Goal: Task Accomplishment & Management: Use online tool/utility

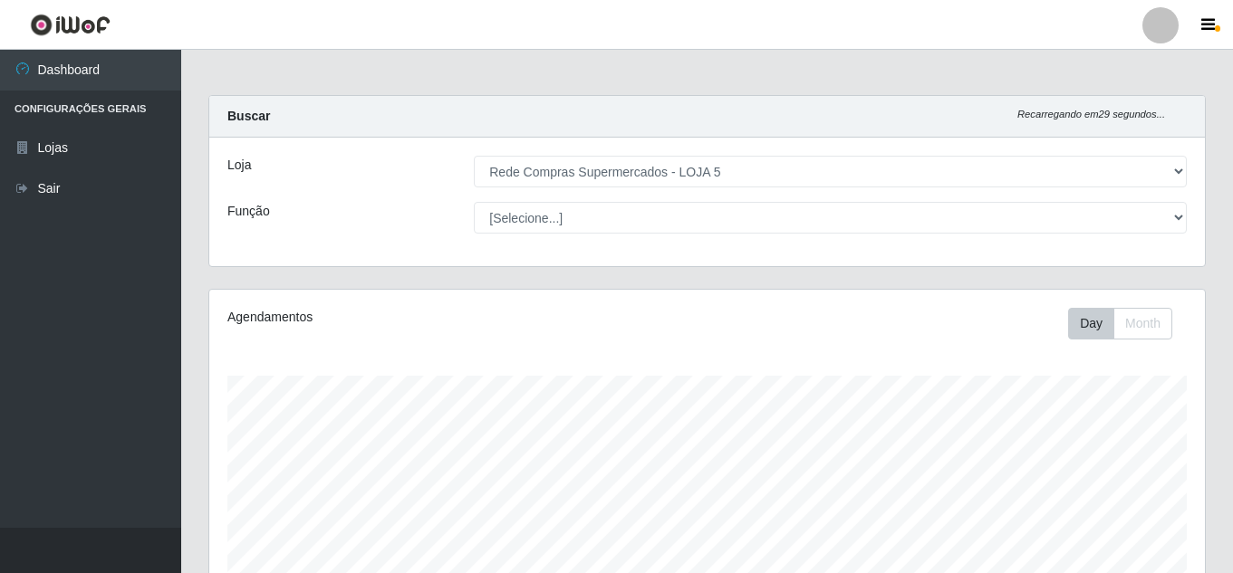
select select "397"
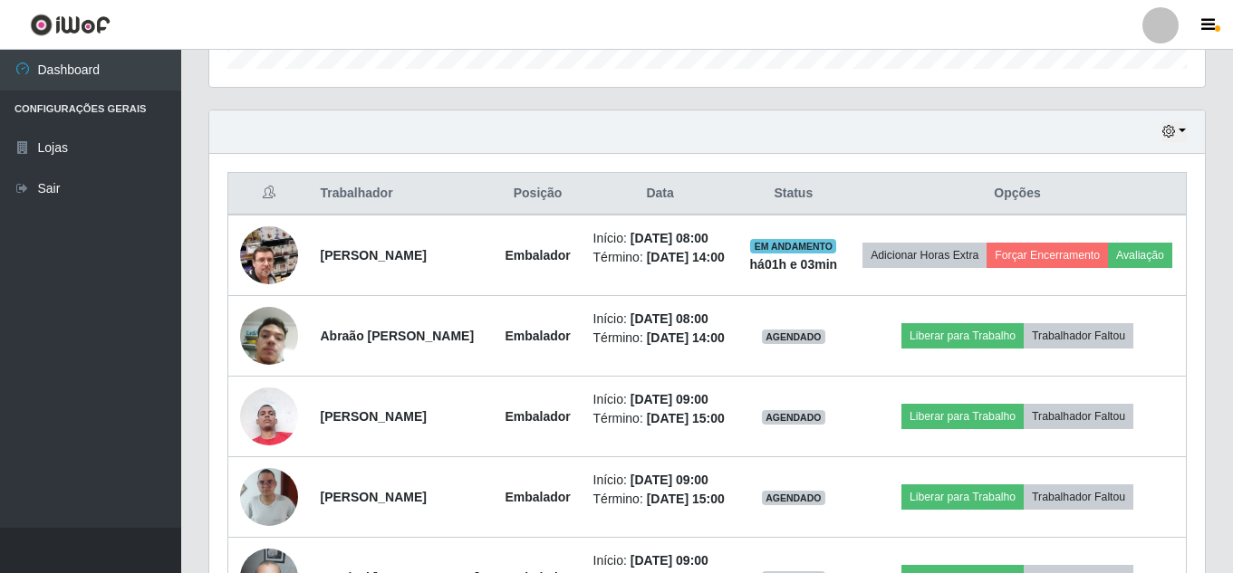
scroll to position [376, 995]
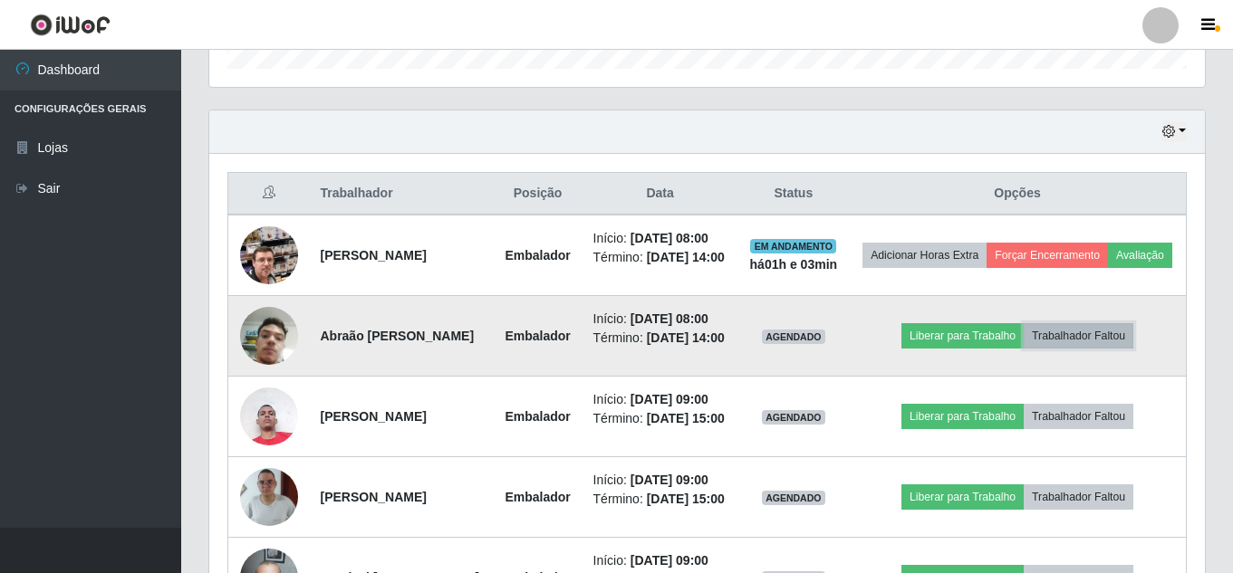
click at [1120, 349] on button "Trabalhador Faltou" at bounding box center [1078, 335] width 110 height 25
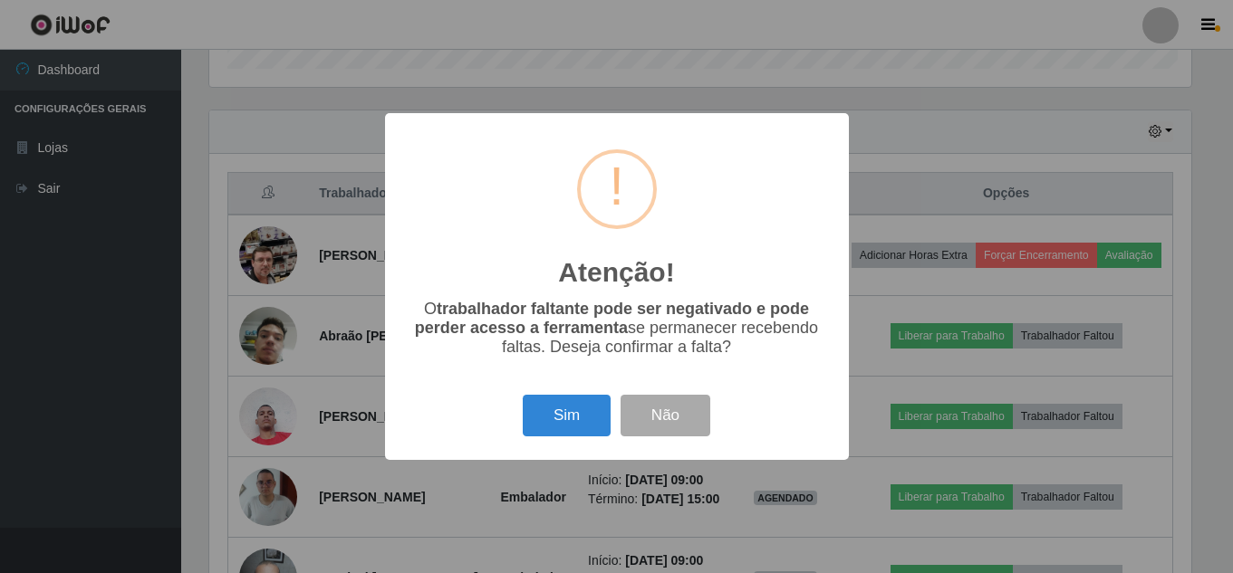
scroll to position [376, 986]
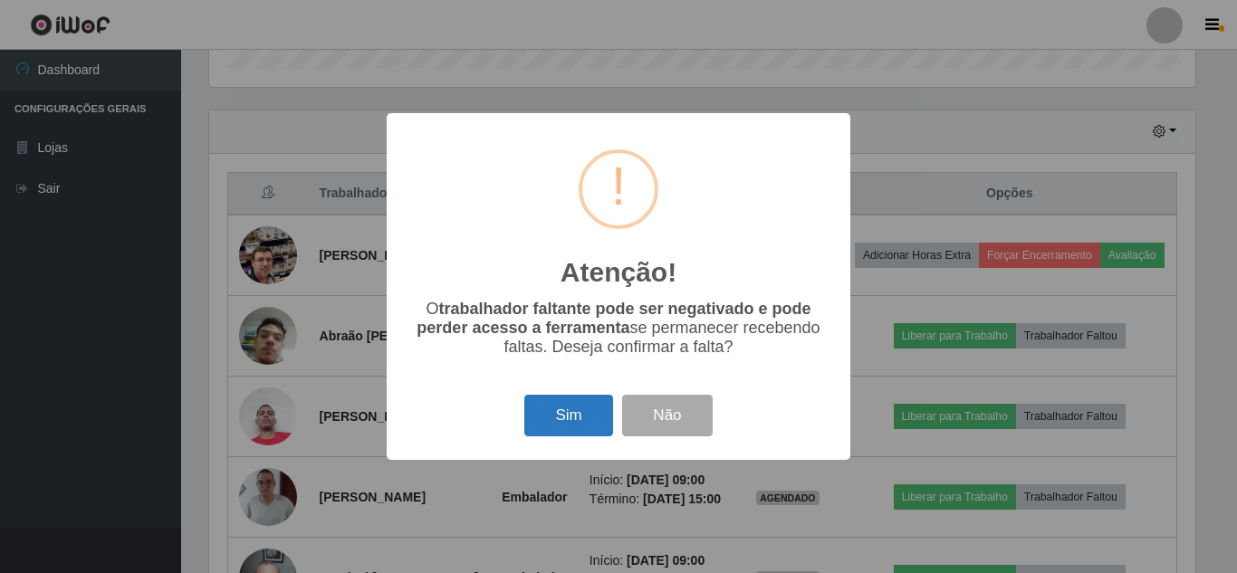
click at [592, 409] on button "Sim" at bounding box center [568, 416] width 88 height 43
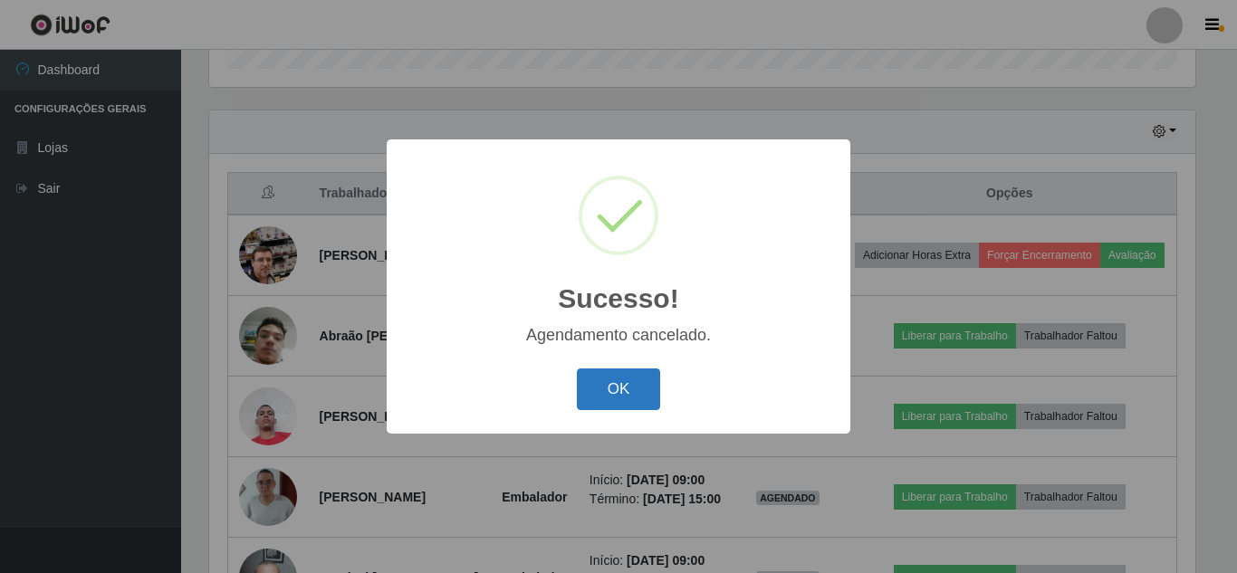
click at [611, 389] on button "OK" at bounding box center [619, 390] width 84 height 43
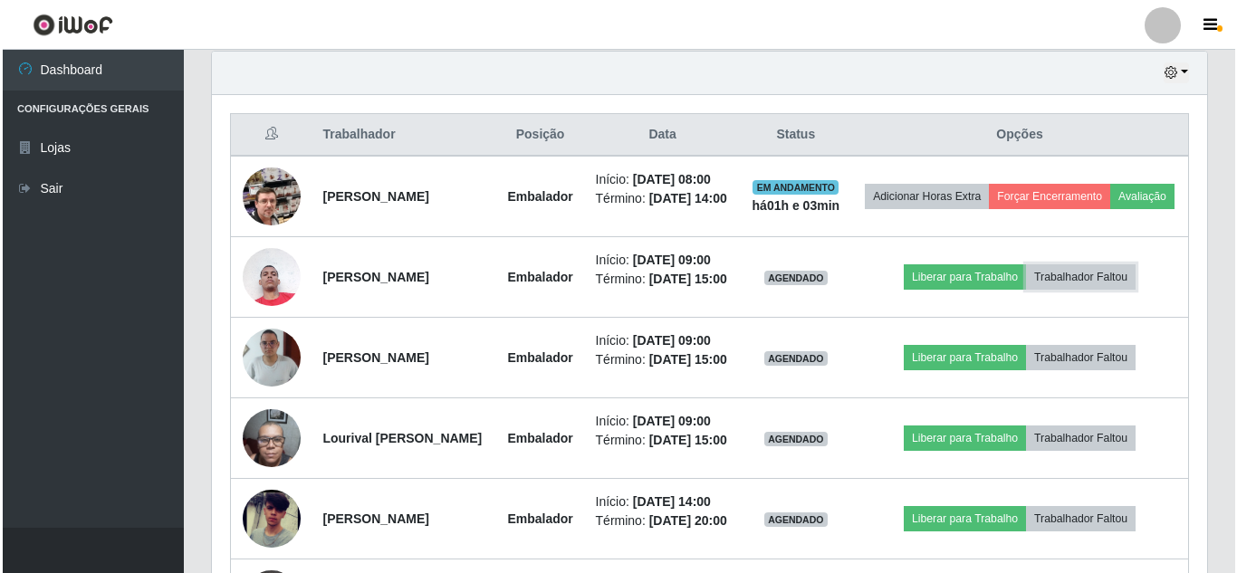
scroll to position [669, 0]
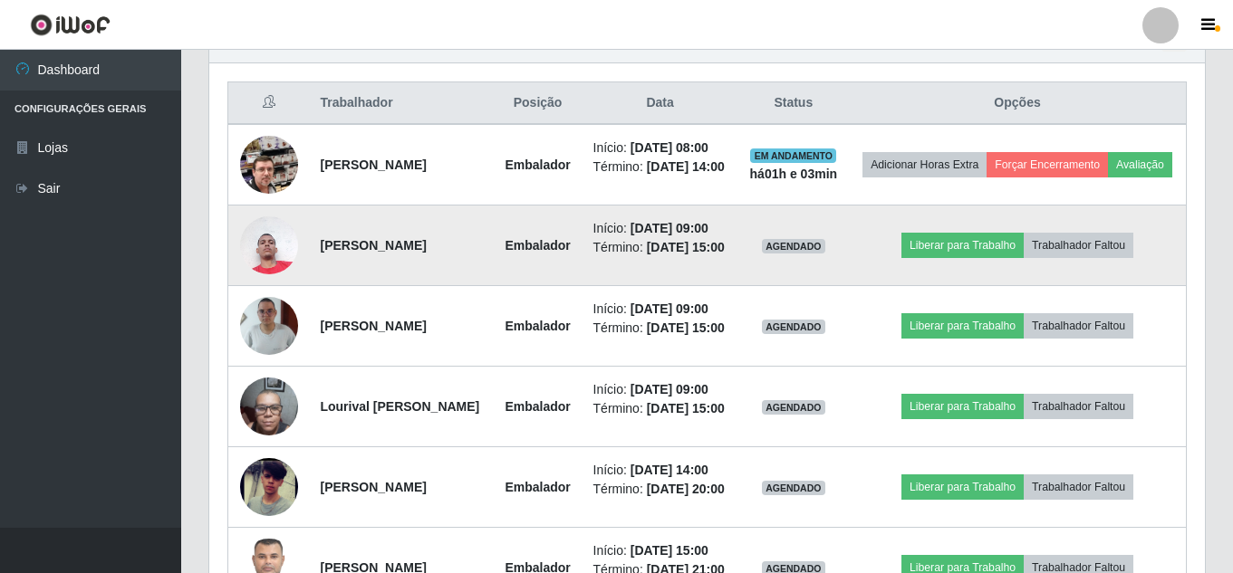
click at [271, 283] on img at bounding box center [269, 244] width 58 height 77
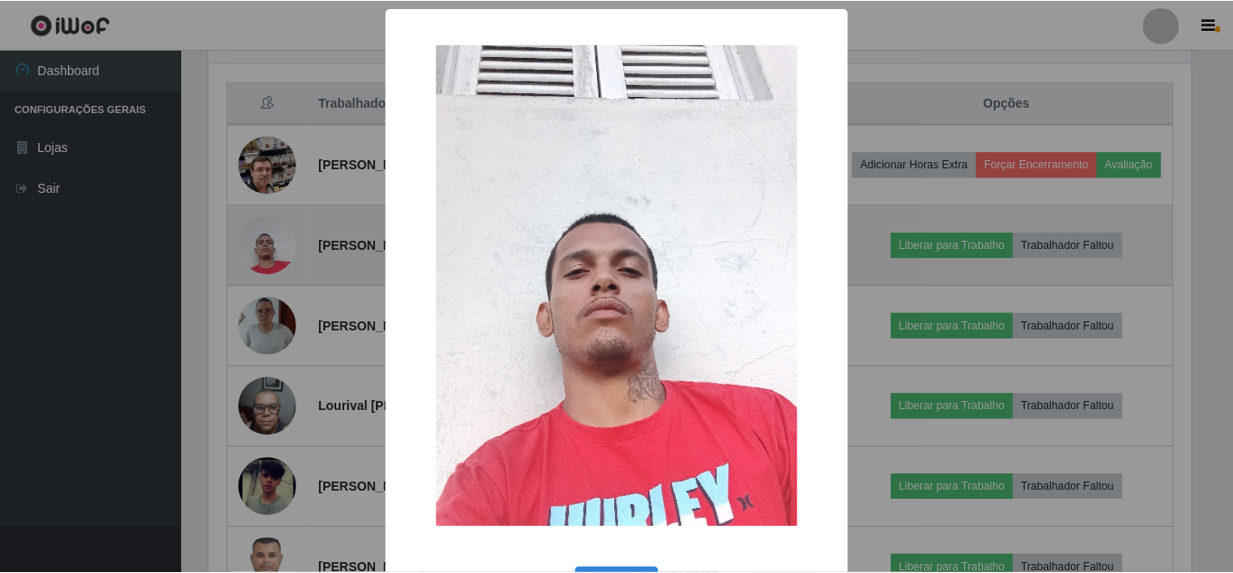
scroll to position [376, 986]
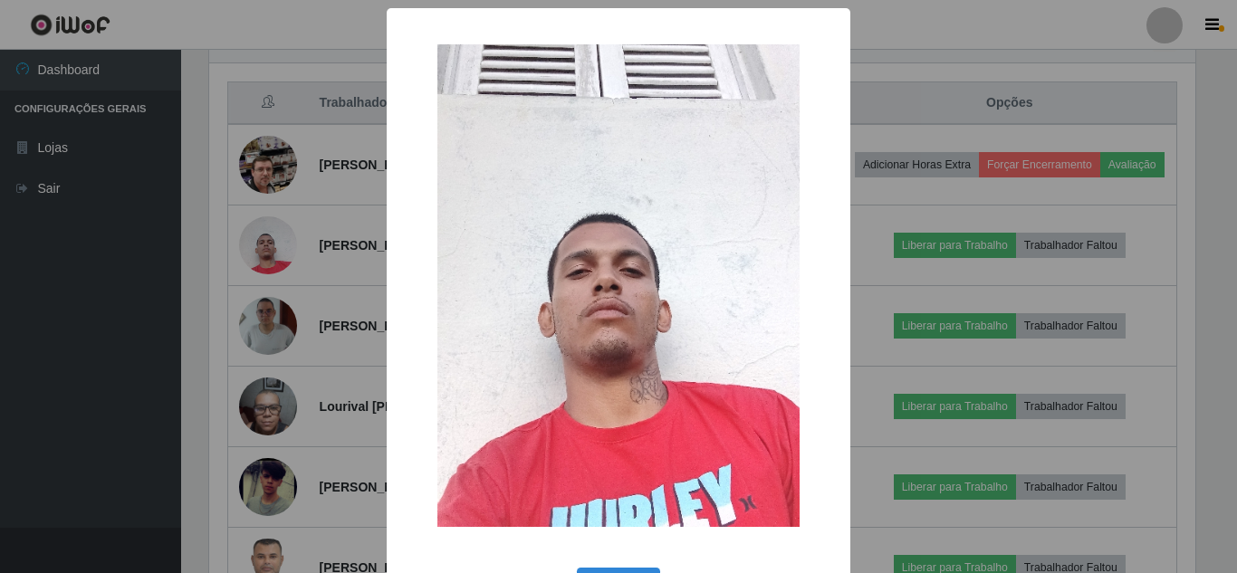
click at [307, 243] on div "× OK Cancel" at bounding box center [618, 286] width 1237 height 573
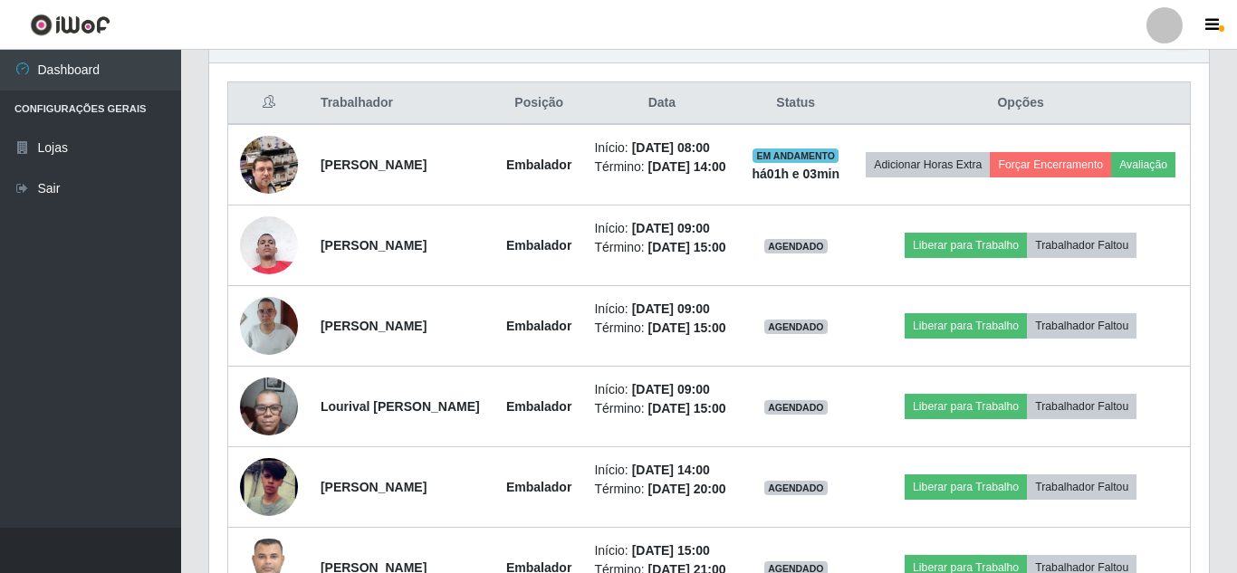
scroll to position [376, 995]
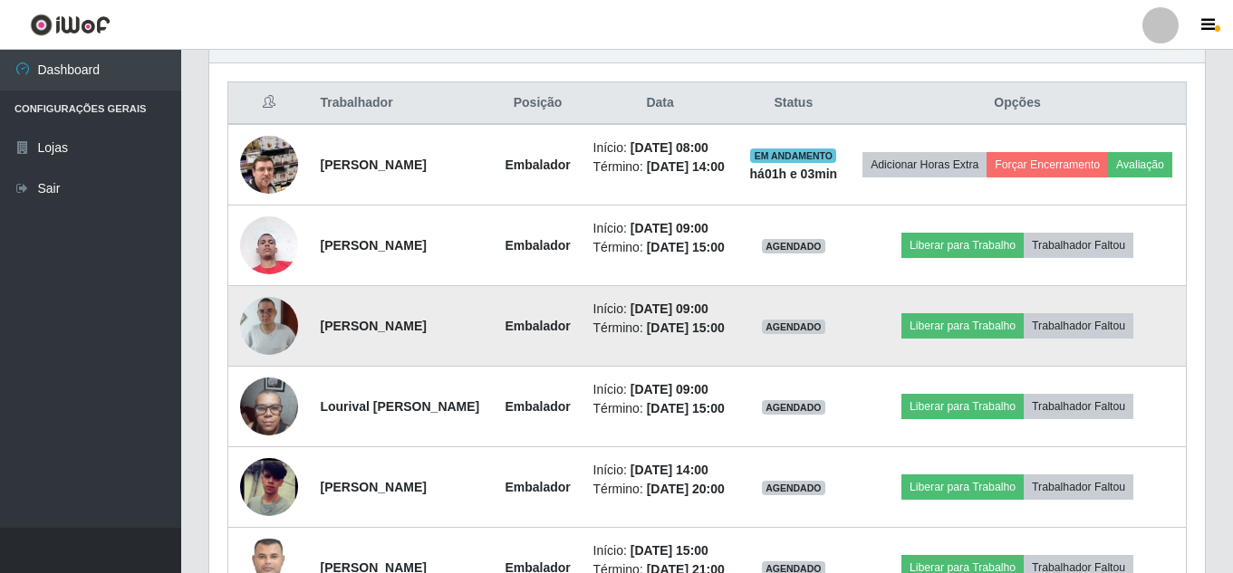
click at [271, 390] on img at bounding box center [269, 326] width 58 height 129
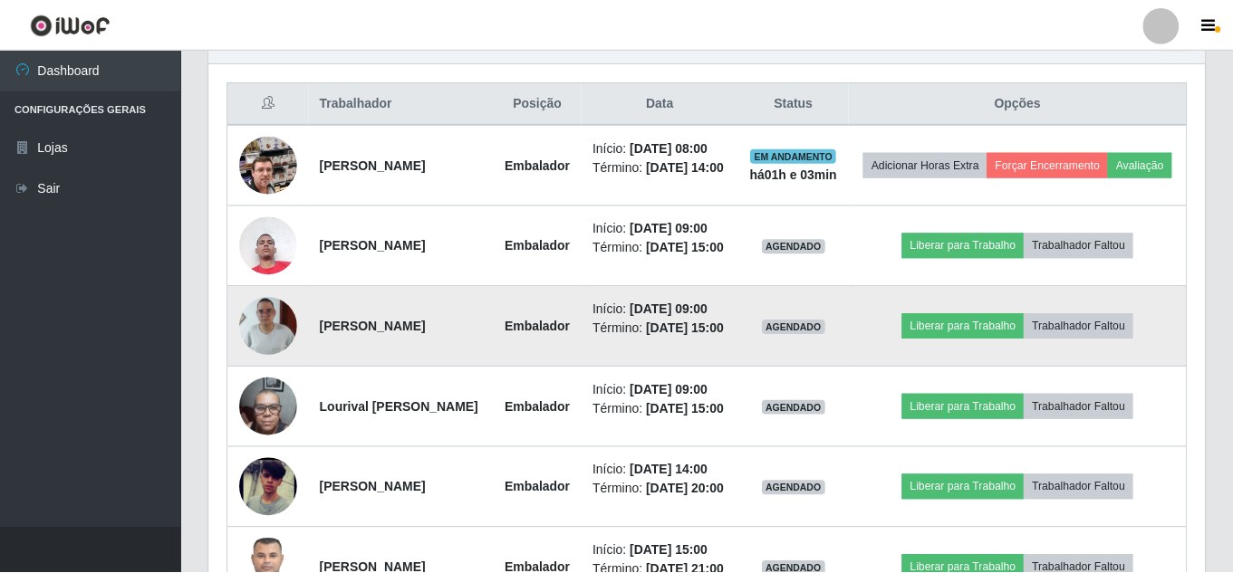
scroll to position [376, 986]
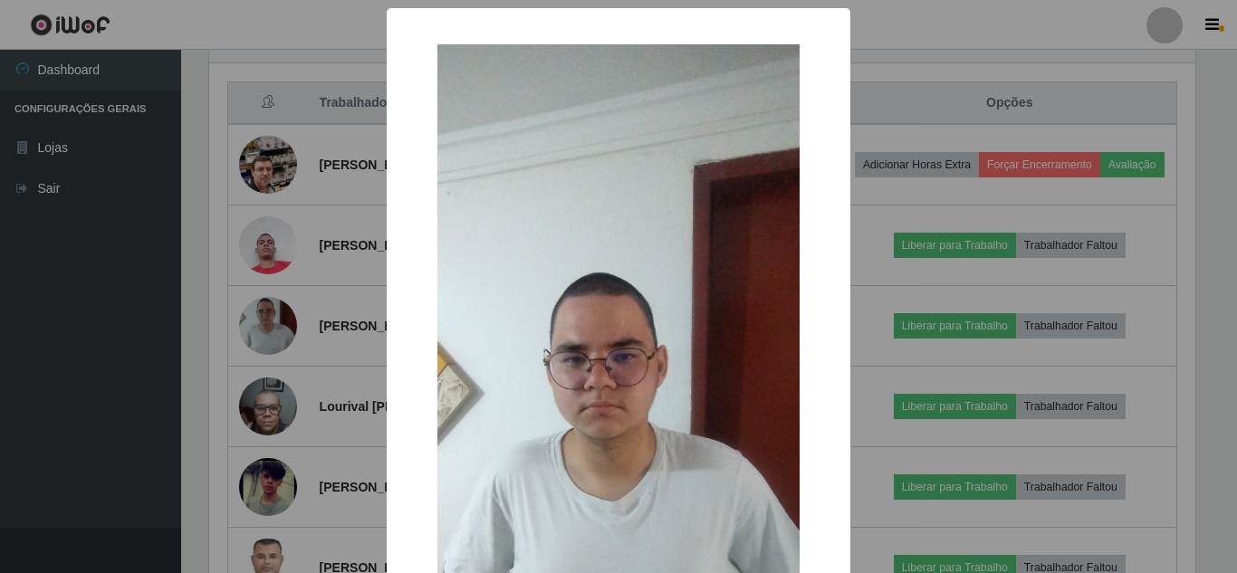
click at [328, 318] on div "× OK Cancel" at bounding box center [618, 286] width 1237 height 573
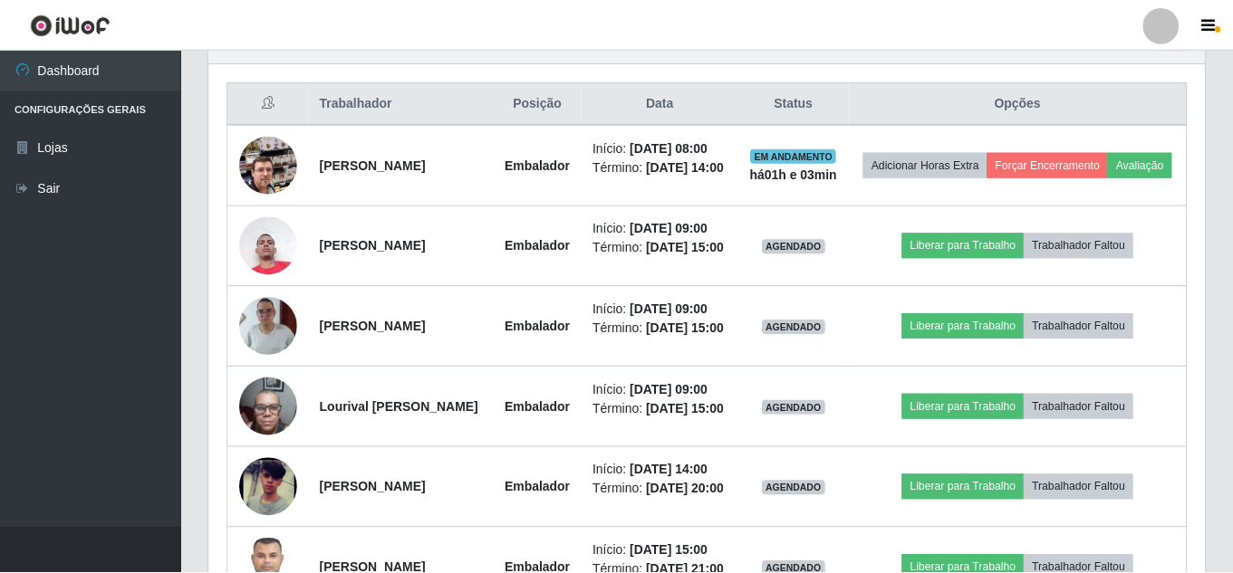
scroll to position [376, 995]
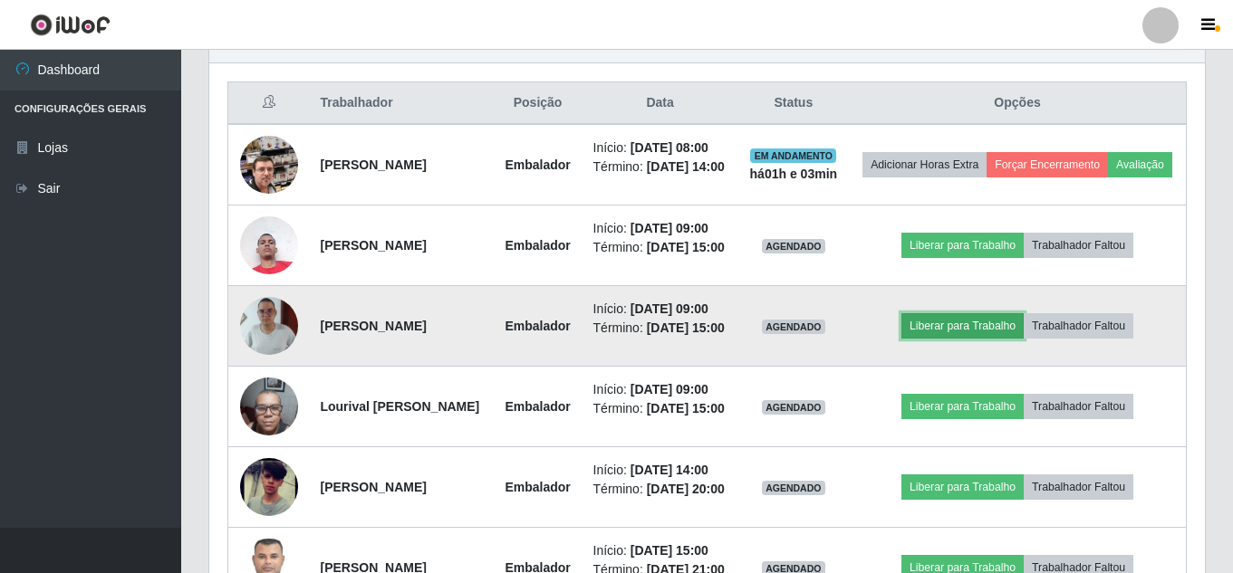
click at [1013, 339] on button "Liberar para Trabalho" at bounding box center [962, 325] width 122 height 25
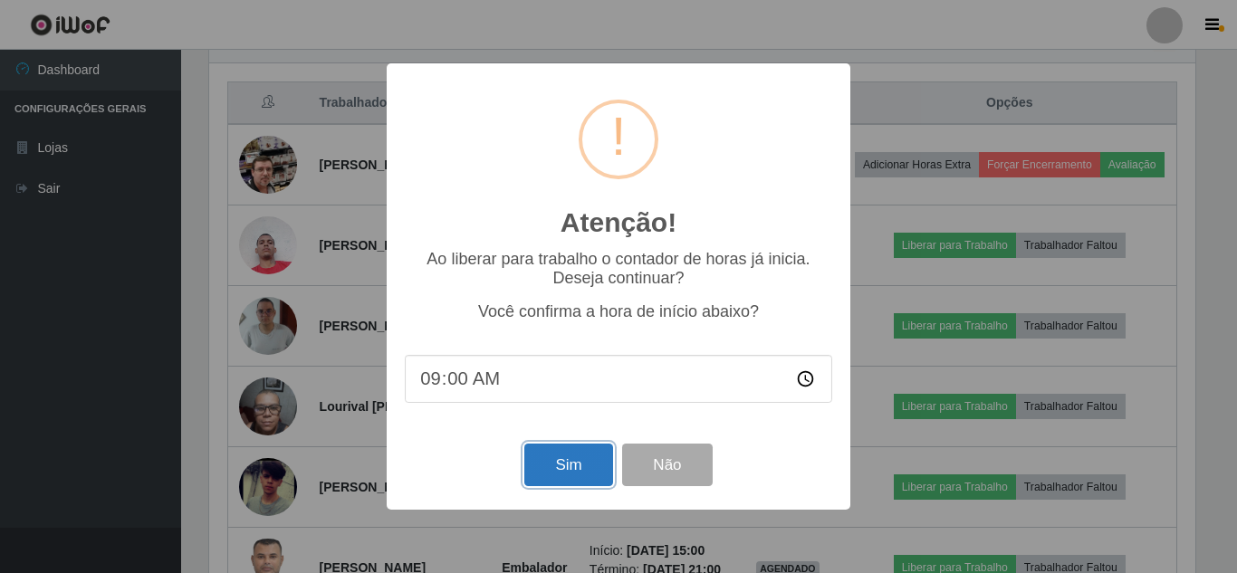
click at [581, 466] on button "Sim" at bounding box center [568, 465] width 88 height 43
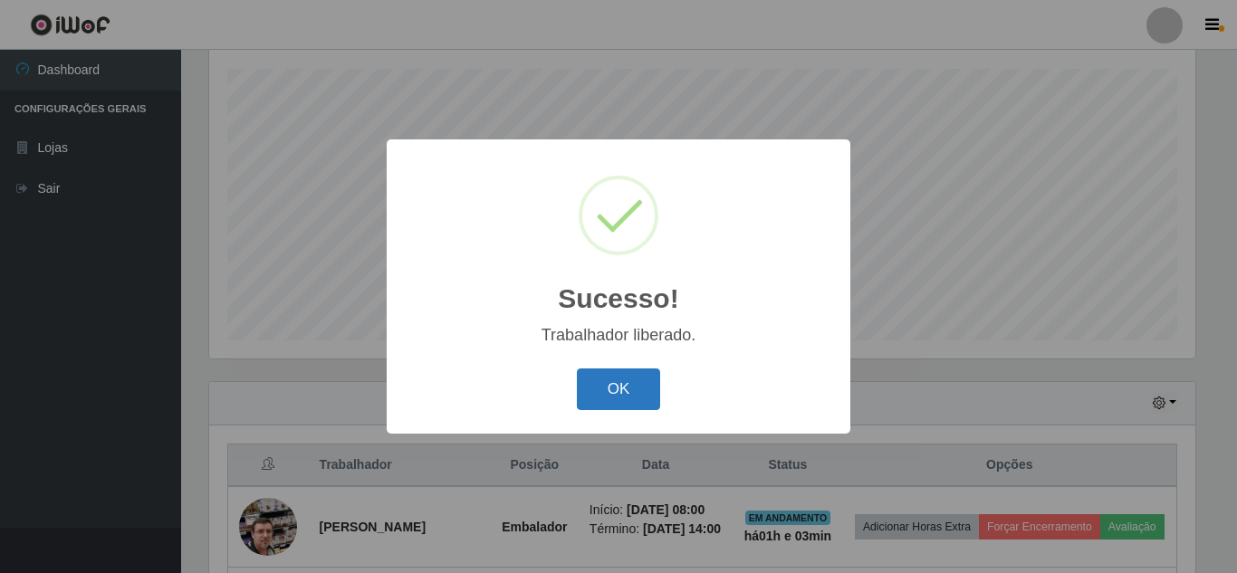
click at [633, 388] on button "OK" at bounding box center [619, 390] width 84 height 43
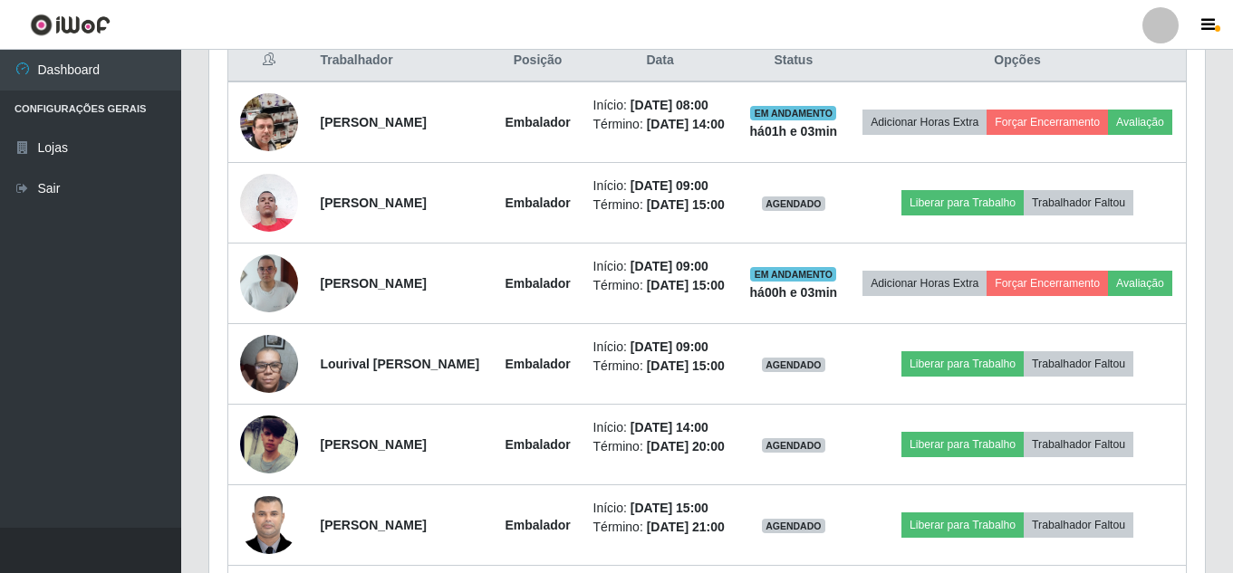
scroll to position [760, 0]
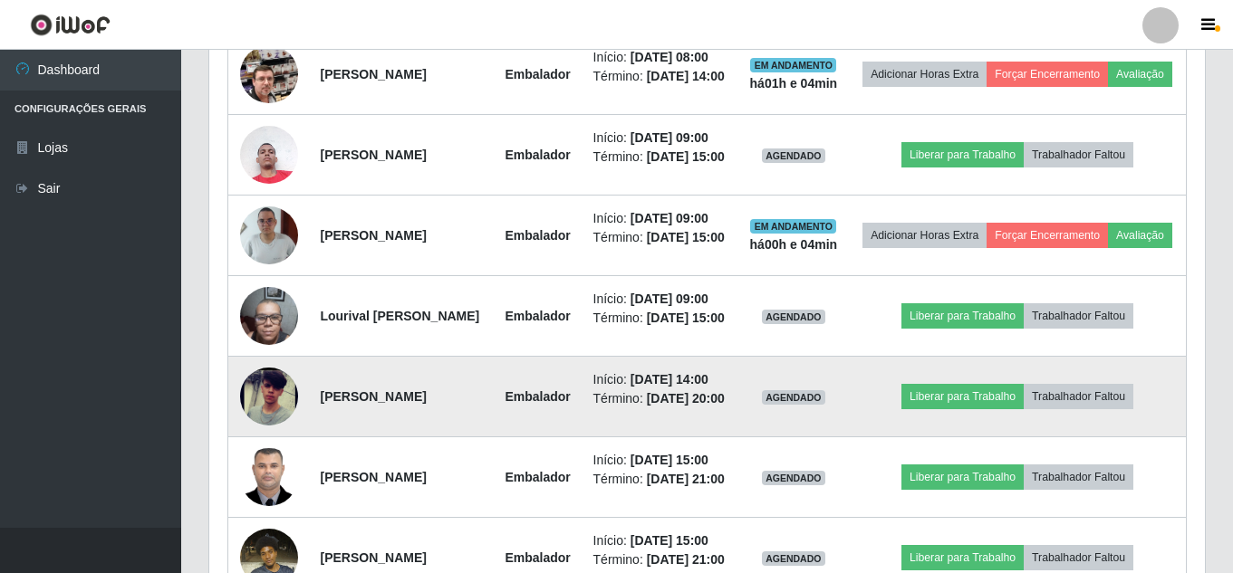
click at [271, 460] on img at bounding box center [269, 397] width 58 height 126
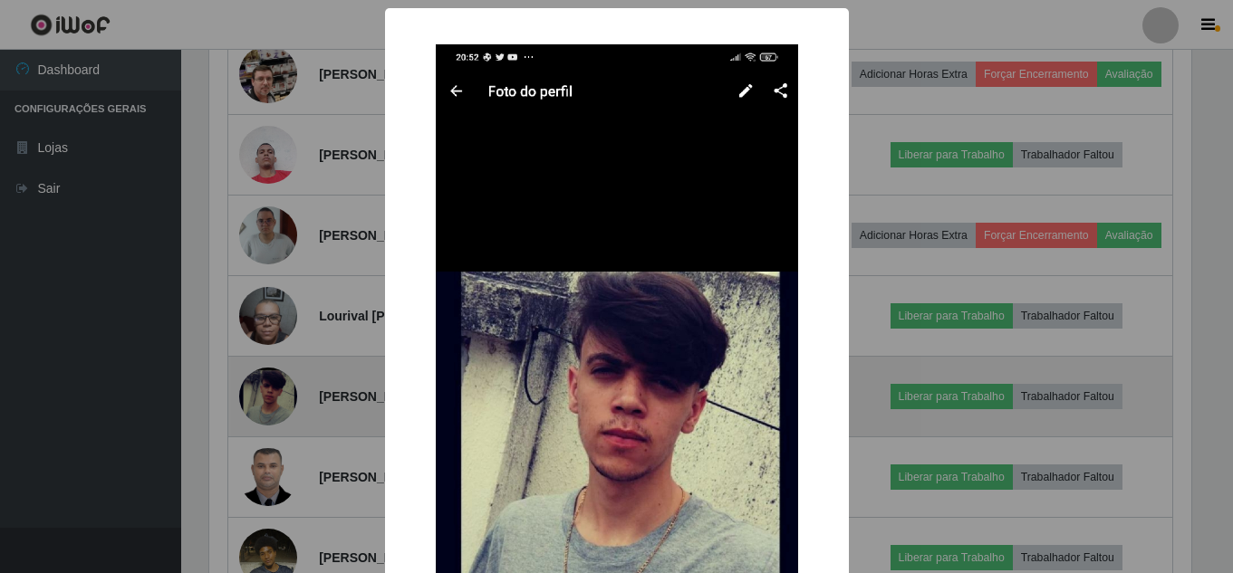
scroll to position [0, 0]
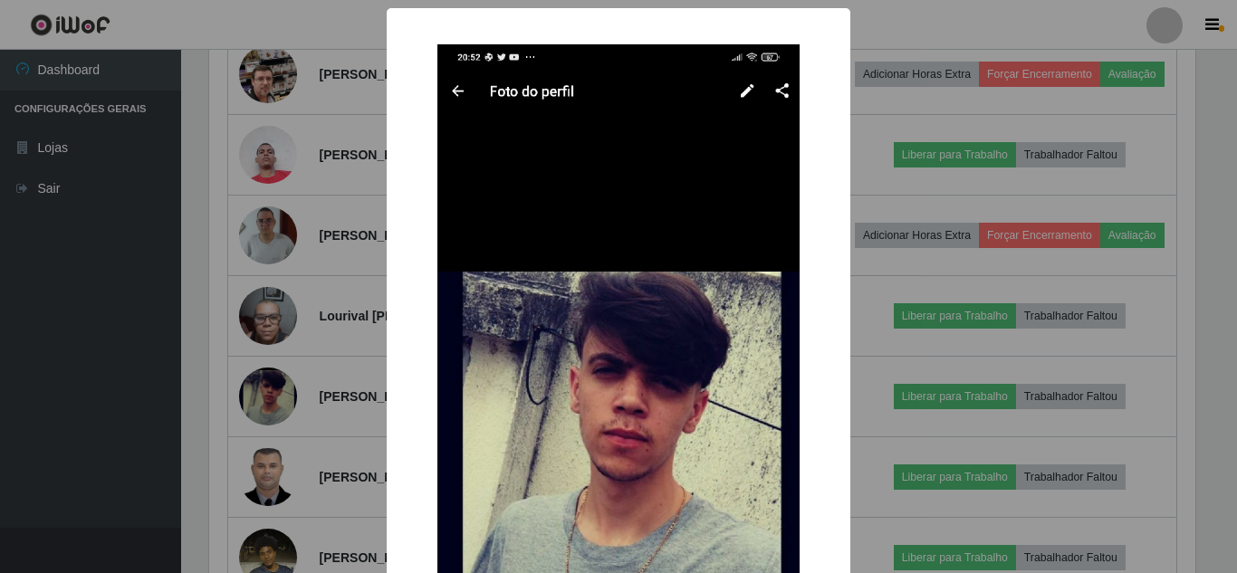
click at [177, 385] on div "× OK Cancel" at bounding box center [618, 286] width 1237 height 573
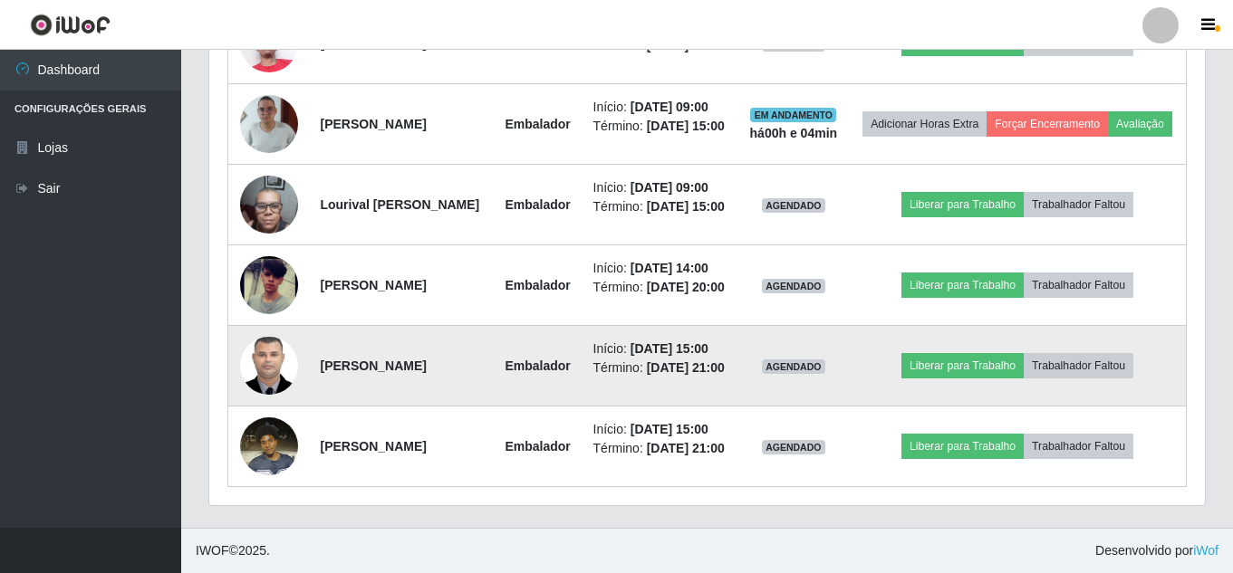
click at [260, 374] on img at bounding box center [269, 365] width 58 height 77
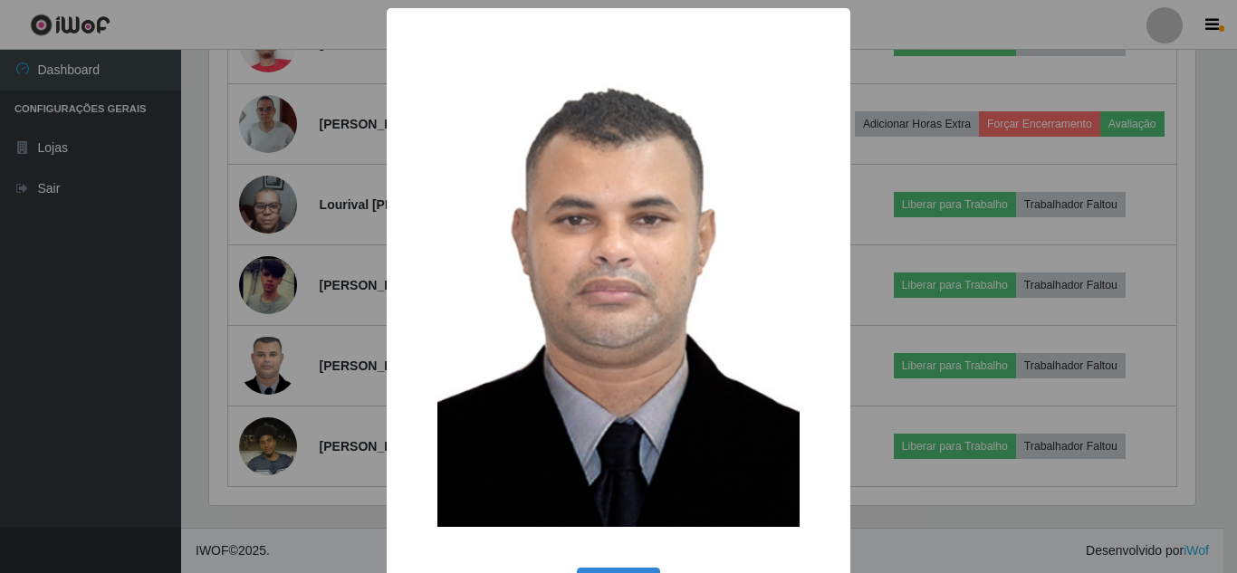
click at [169, 374] on div "× OK Cancel" at bounding box center [618, 286] width 1237 height 573
